Goal: Task Accomplishment & Management: Manage account settings

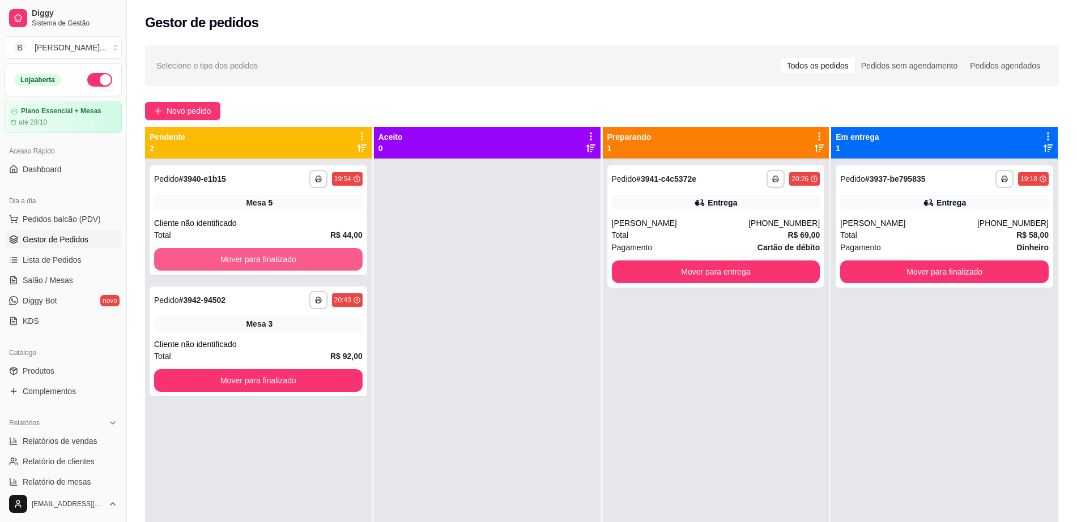
click at [278, 260] on button "Mover para finalizado" at bounding box center [258, 259] width 208 height 23
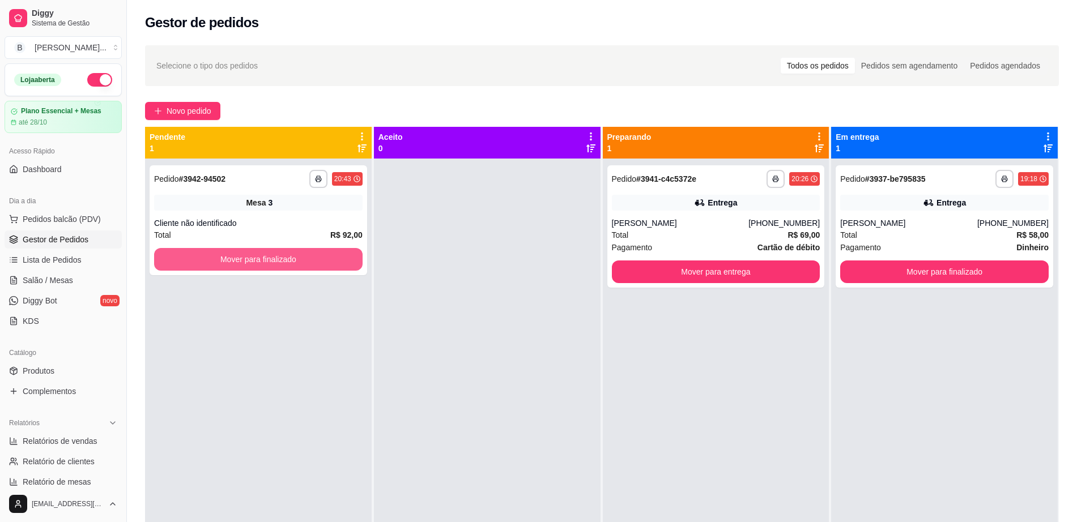
click at [278, 260] on button "Mover para finalizado" at bounding box center [258, 259] width 208 height 23
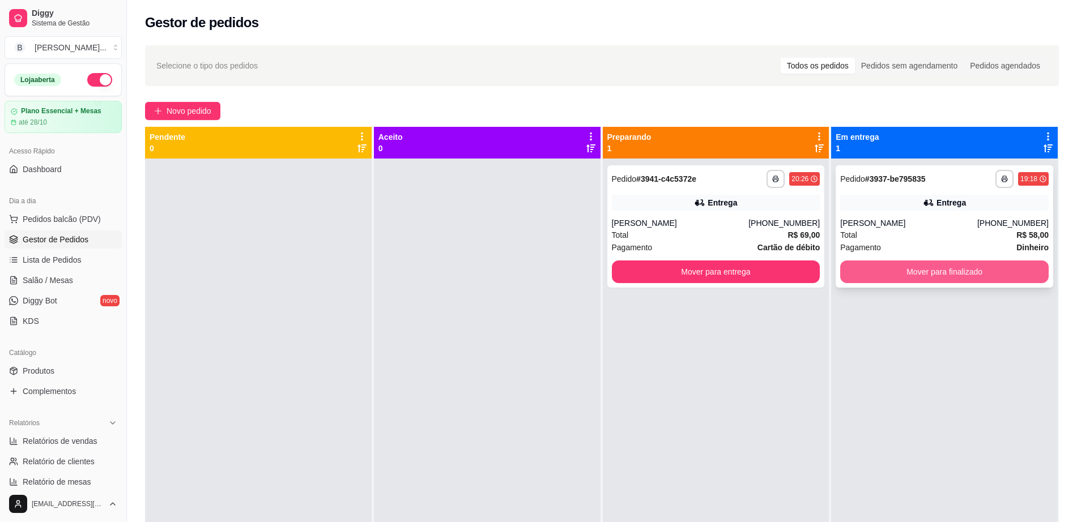
click at [906, 265] on button "Mover para finalizado" at bounding box center [944, 272] width 208 height 23
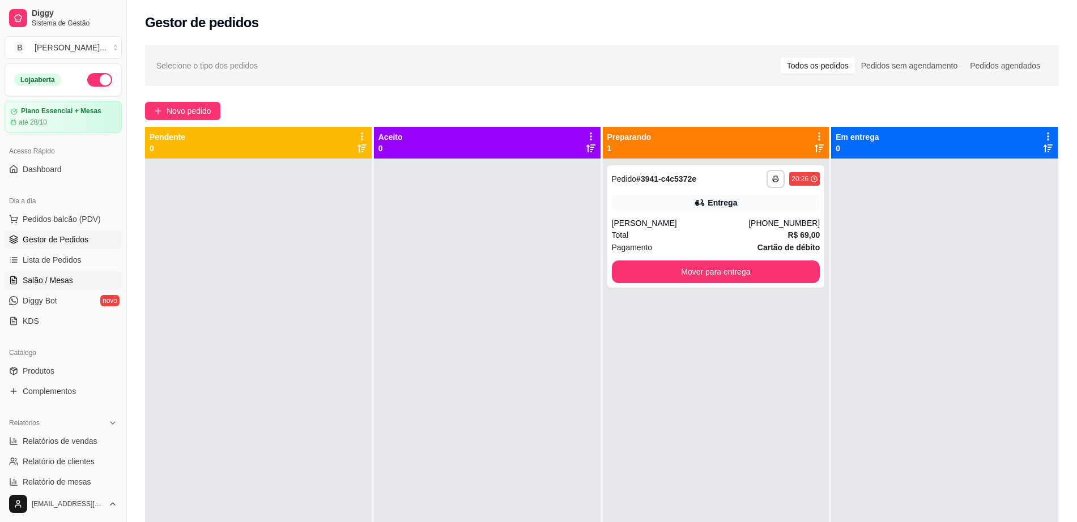
click at [64, 275] on span "Salão / Mesas" at bounding box center [48, 280] width 50 height 11
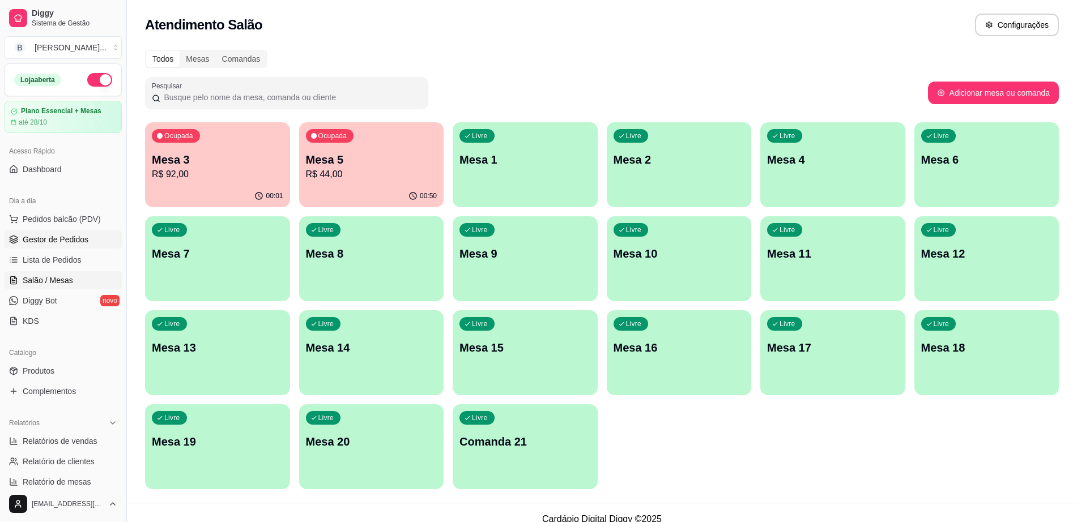
click at [66, 242] on span "Gestor de Pedidos" at bounding box center [56, 239] width 66 height 11
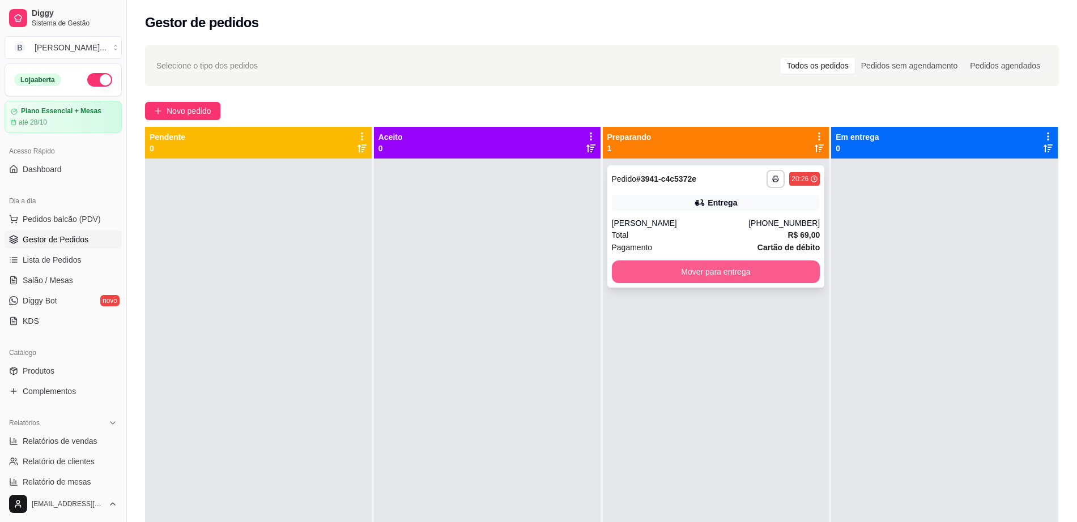
click at [654, 272] on button "Mover para entrega" at bounding box center [716, 272] width 208 height 23
